Goal: Task Accomplishment & Management: Manage account settings

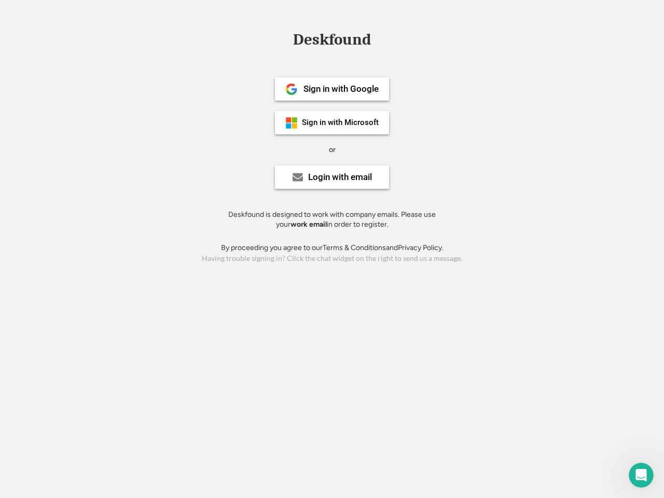
click at [332, 148] on div "or" at bounding box center [332, 150] width 7 height 10
click at [332, 41] on div "Deskfound" at bounding box center [332, 40] width 88 height 16
click at [284, 39] on div "Deskfound" at bounding box center [332, 42] width 664 height 20
click at [332, 41] on div "Deskfound" at bounding box center [332, 40] width 88 height 16
click at [332, 149] on div "or" at bounding box center [332, 150] width 7 height 10
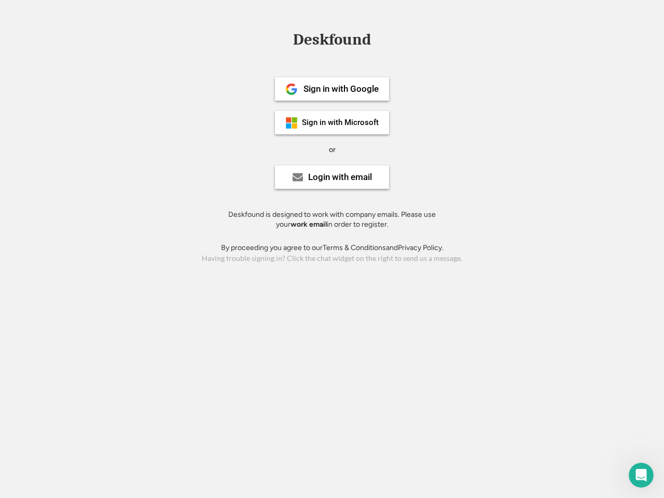
click at [332, 89] on div "Sign in with Google" at bounding box center [340, 89] width 75 height 9
click at [341, 89] on div "Sign in with Google" at bounding box center [340, 89] width 75 height 9
click at [291, 89] on img at bounding box center [291, 89] width 12 height 12
click at [332, 122] on div "Sign in with Microsoft" at bounding box center [340, 123] width 77 height 8
click at [341, 122] on div "Sign in with Microsoft" at bounding box center [340, 123] width 77 height 8
